Goal: Task Accomplishment & Management: Complete application form

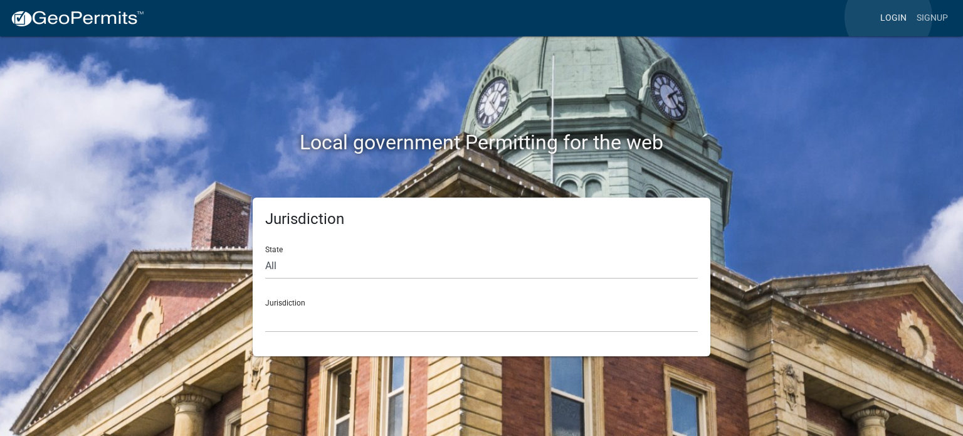
click at [888, 17] on link "Login" at bounding box center [893, 18] width 36 height 24
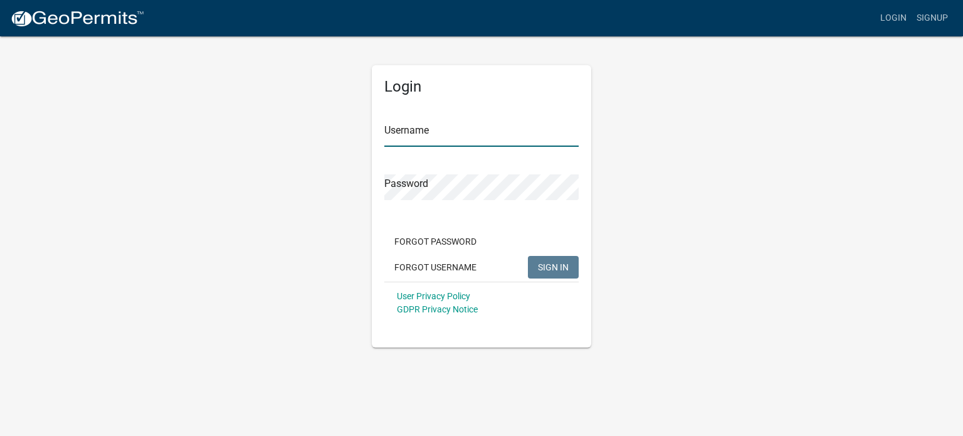
click at [482, 132] on input "Username" at bounding box center [481, 134] width 194 height 26
type input "vnorthrup"
click at [528, 256] on button "SIGN IN" at bounding box center [553, 267] width 51 height 23
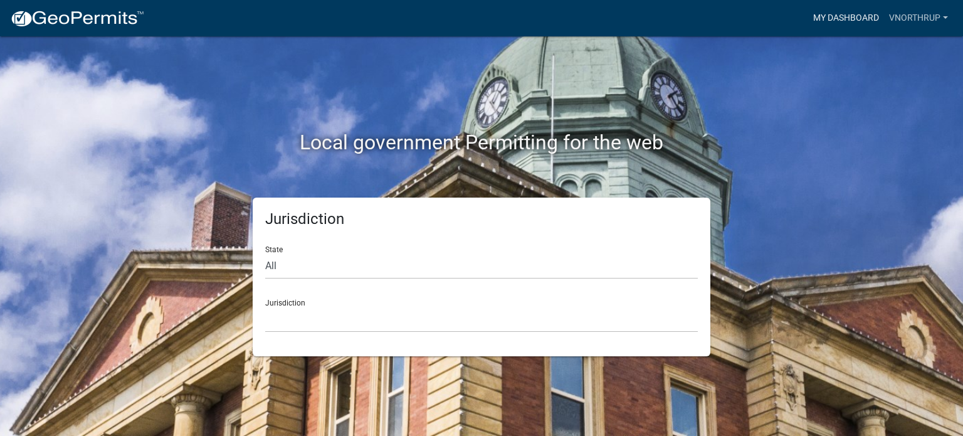
click at [856, 9] on link "My Dashboard" at bounding box center [846, 18] width 76 height 24
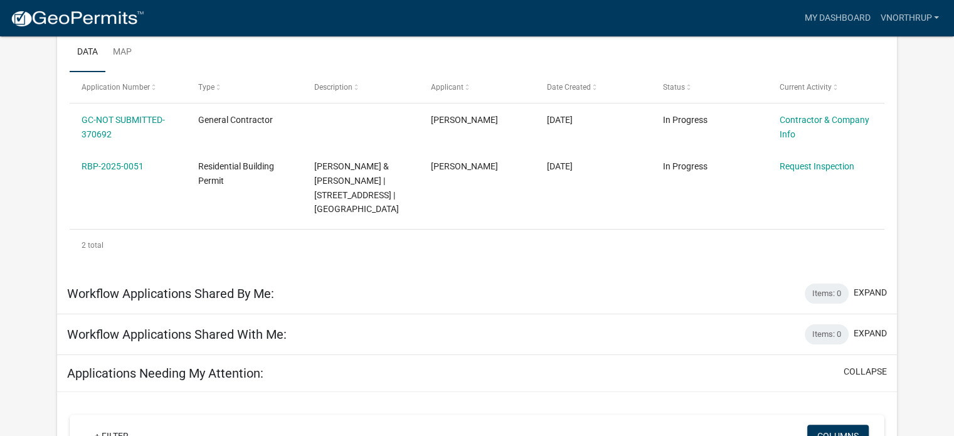
scroll to position [229, 0]
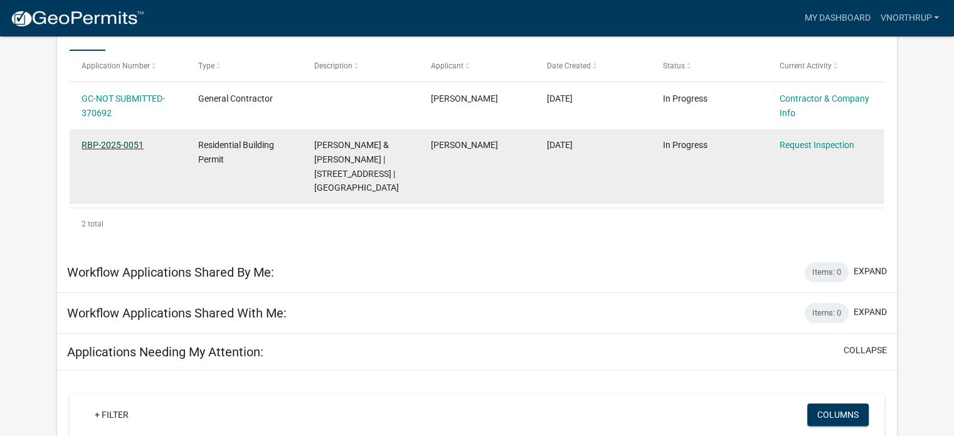
click at [111, 145] on link "RBP-2025-0051" at bounding box center [113, 145] width 62 height 10
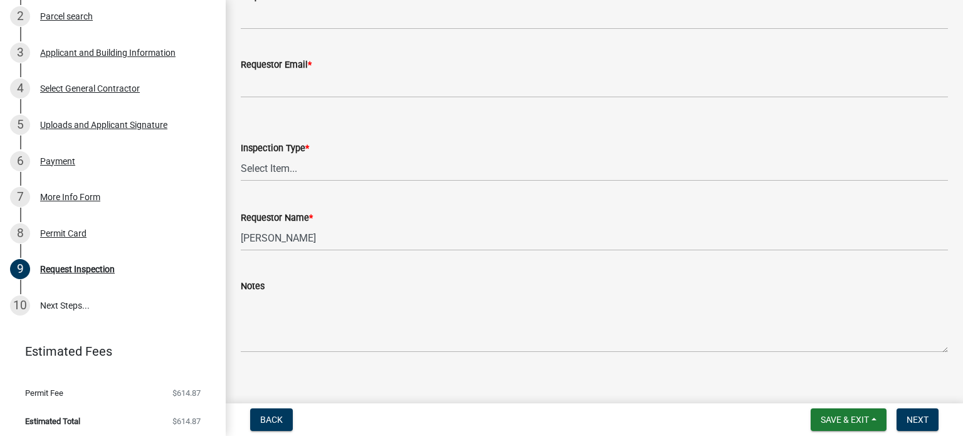
scroll to position [266, 0]
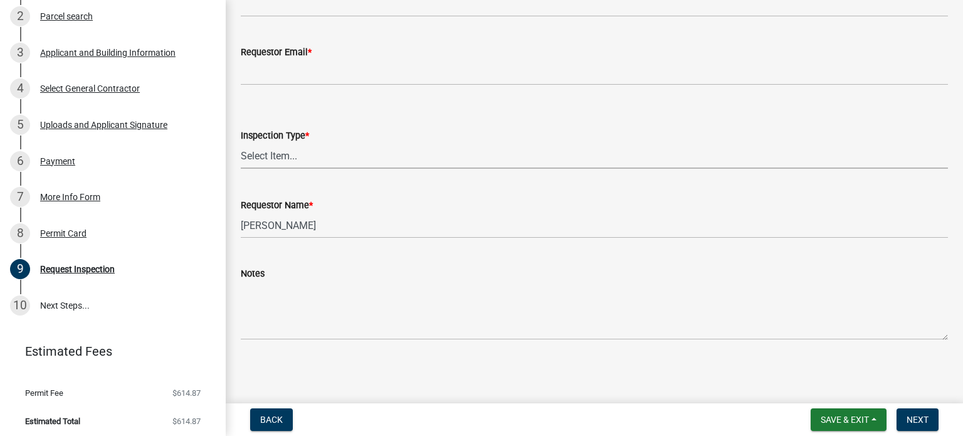
click at [361, 151] on select "Select Item... Footings/Monolithic Slab; 1st Soil & Erosion Inspection; T-Pole …" at bounding box center [594, 156] width 707 height 26
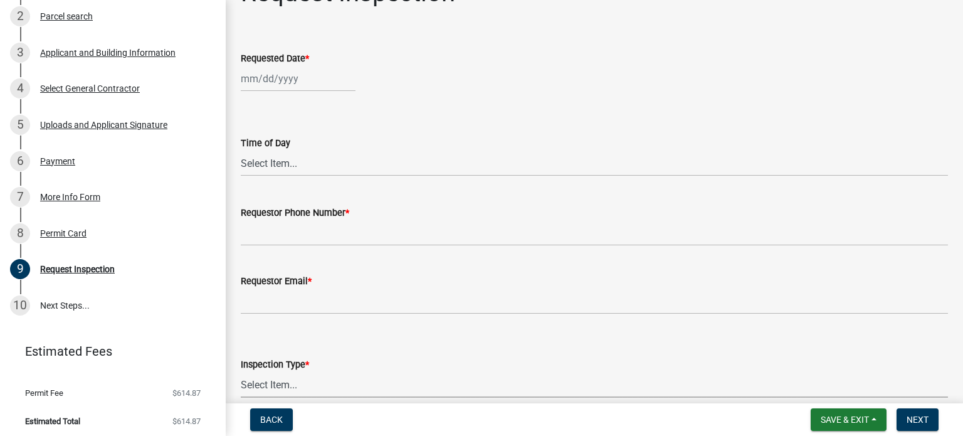
scroll to position [15, 0]
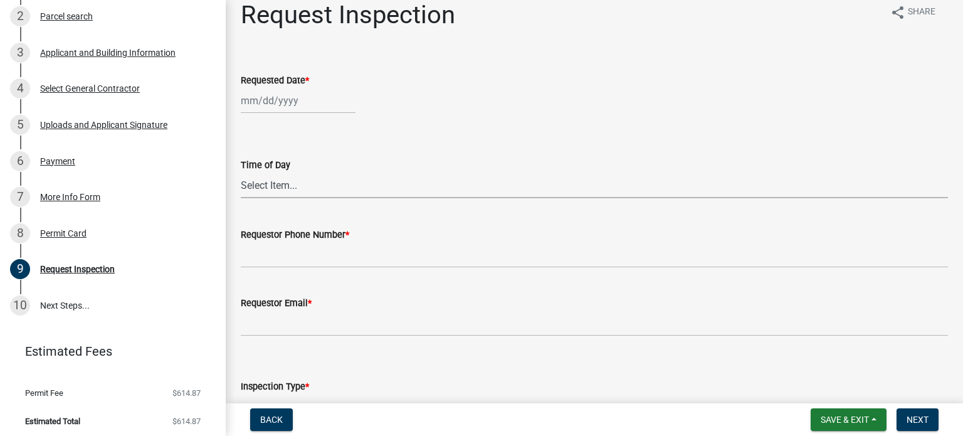
click at [307, 184] on select "Select Item... AM PM" at bounding box center [594, 185] width 707 height 26
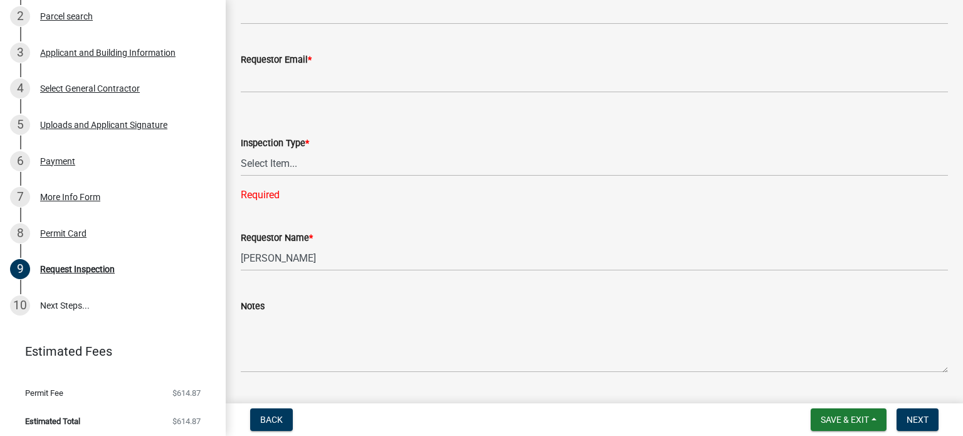
scroll to position [266, 0]
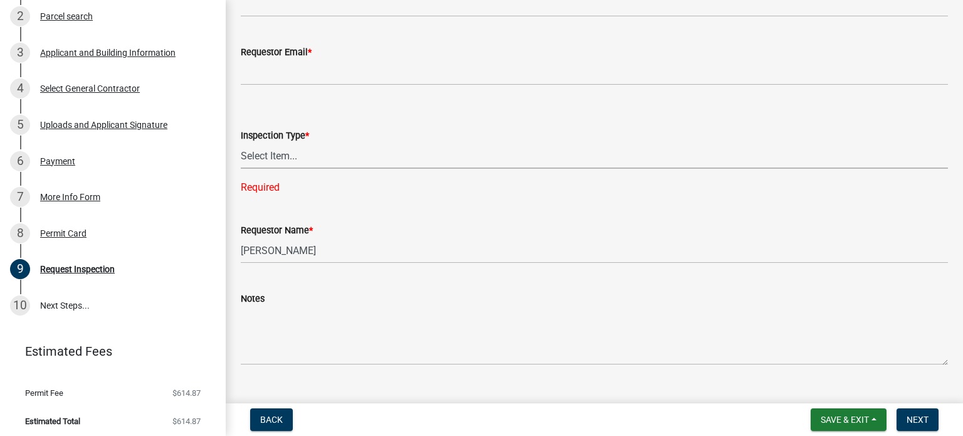
click at [364, 157] on select "Select Item... Footings/Monolithic Slab; 1st Soil & Erosion Inspection; T-Pole …" at bounding box center [594, 156] width 707 height 26
click at [396, 151] on select "Select Item... Footings/Monolithic Slab; 1st Soil & Erosion Inspection; T-Pole …" at bounding box center [594, 156] width 707 height 26
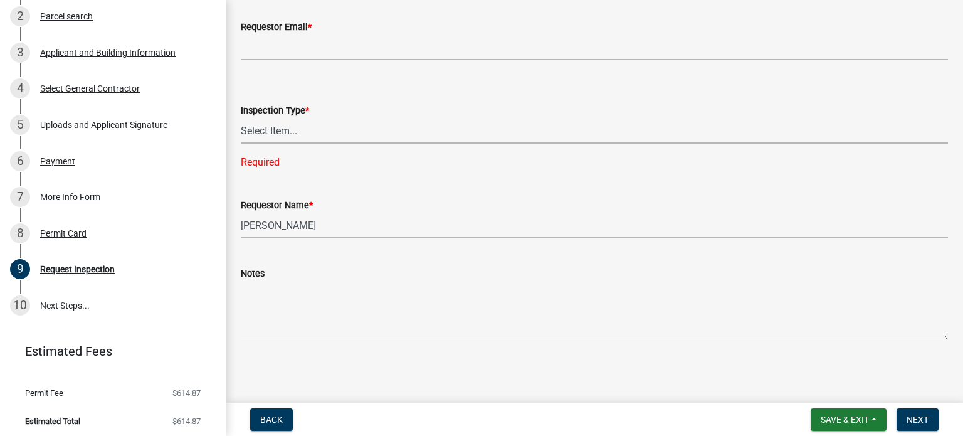
scroll to position [228, 0]
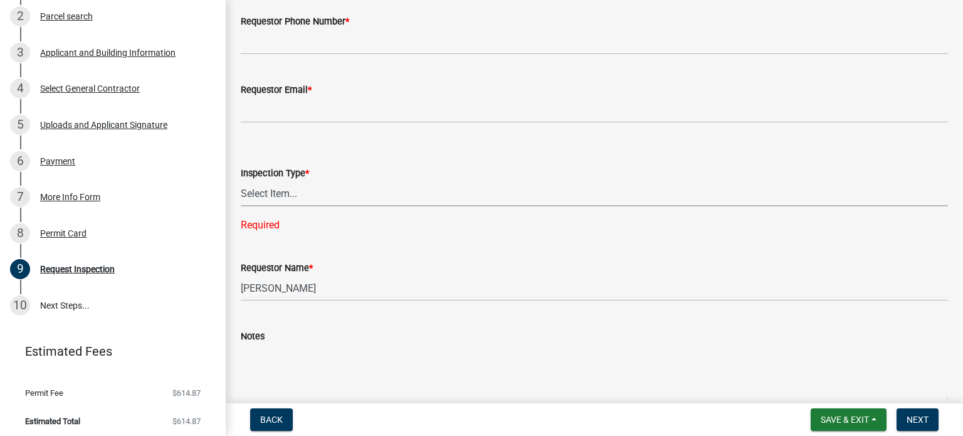
click at [321, 186] on select "Select Item... Footings/Monolithic Slab; 1st Soil & Erosion Inspection; T-Pole …" at bounding box center [594, 194] width 707 height 26
click at [351, 192] on select "Select Item... Footings/Monolithic Slab; 1st Soil & Erosion Inspection; T-Pole …" at bounding box center [594, 194] width 707 height 26
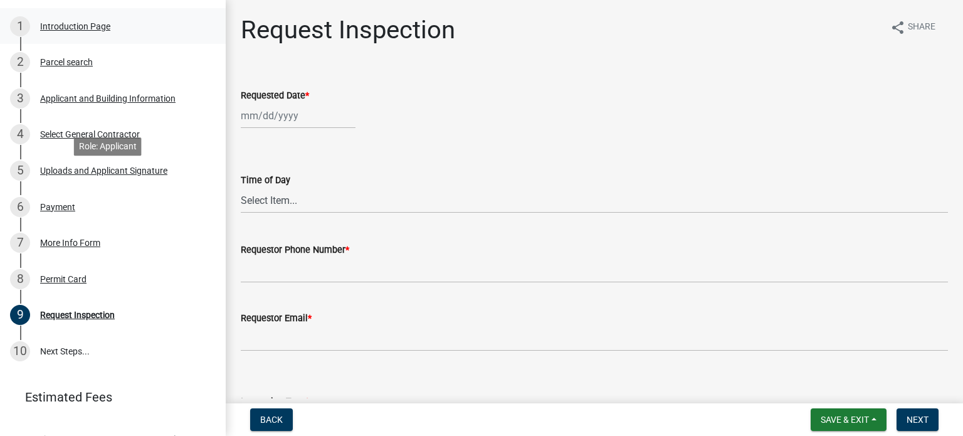
scroll to position [188, 0]
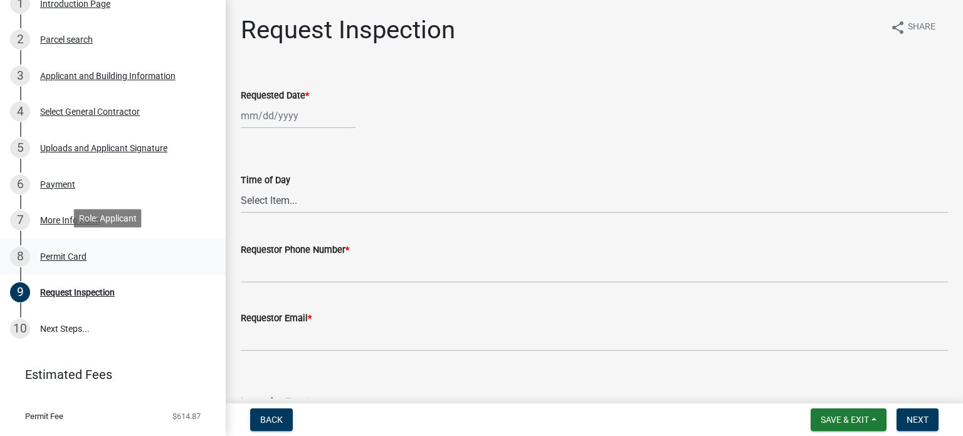
click at [74, 252] on div "Permit Card" at bounding box center [63, 256] width 46 height 9
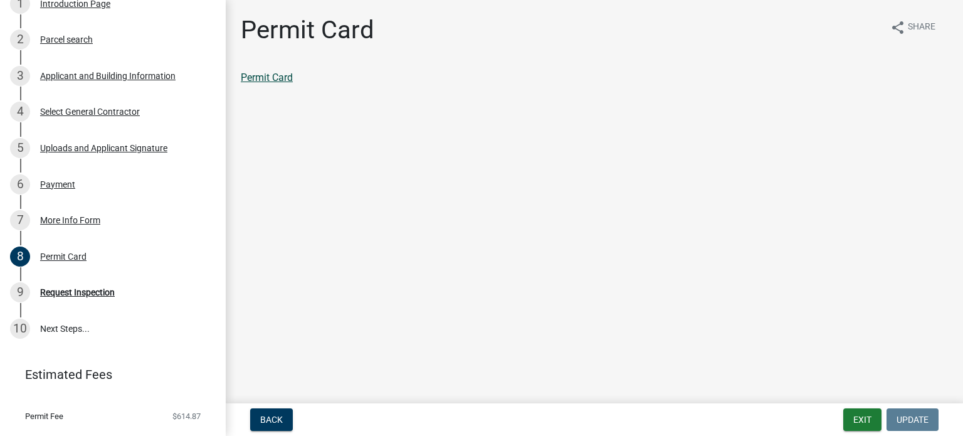
click at [281, 80] on link "Permit Card" at bounding box center [267, 77] width 52 height 12
click at [92, 295] on div "9 Request Inspection" at bounding box center [108, 292] width 196 height 20
